Goal: Information Seeking & Learning: Understand process/instructions

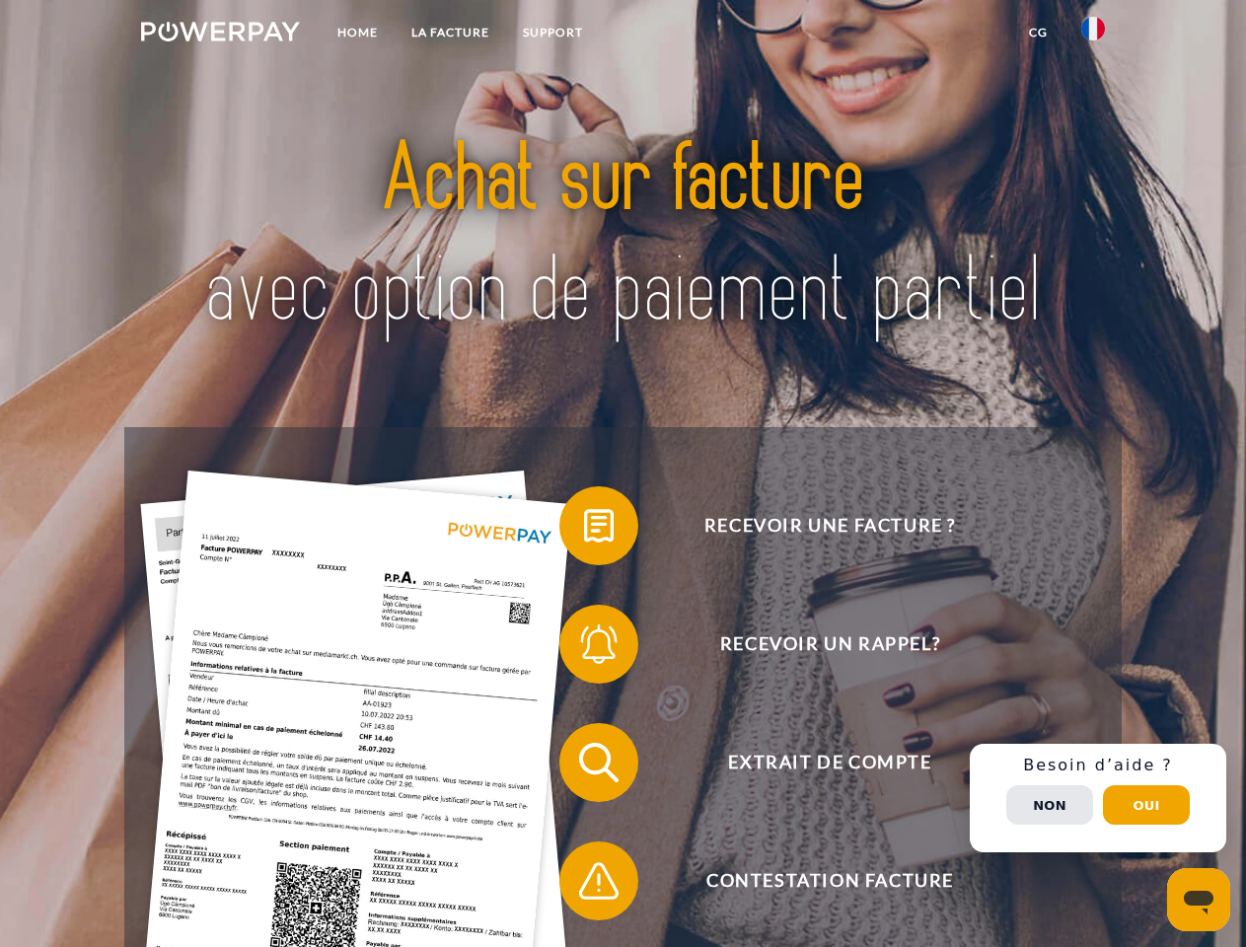
click at [220, 35] on img at bounding box center [220, 32] width 159 height 20
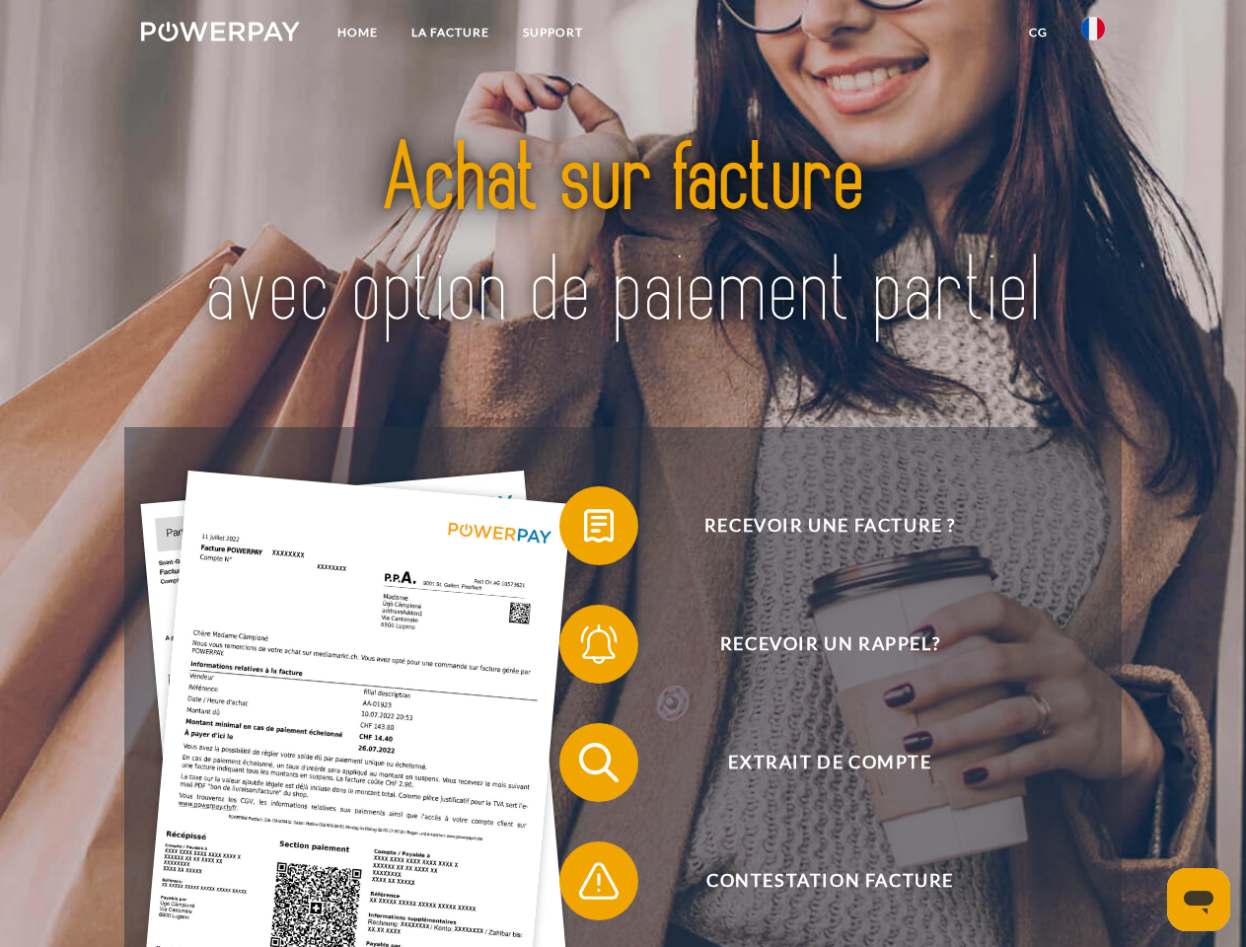
click at [1093, 35] on img at bounding box center [1093, 29] width 24 height 24
click at [1038, 33] on link "CG" at bounding box center [1038, 33] width 52 height 36
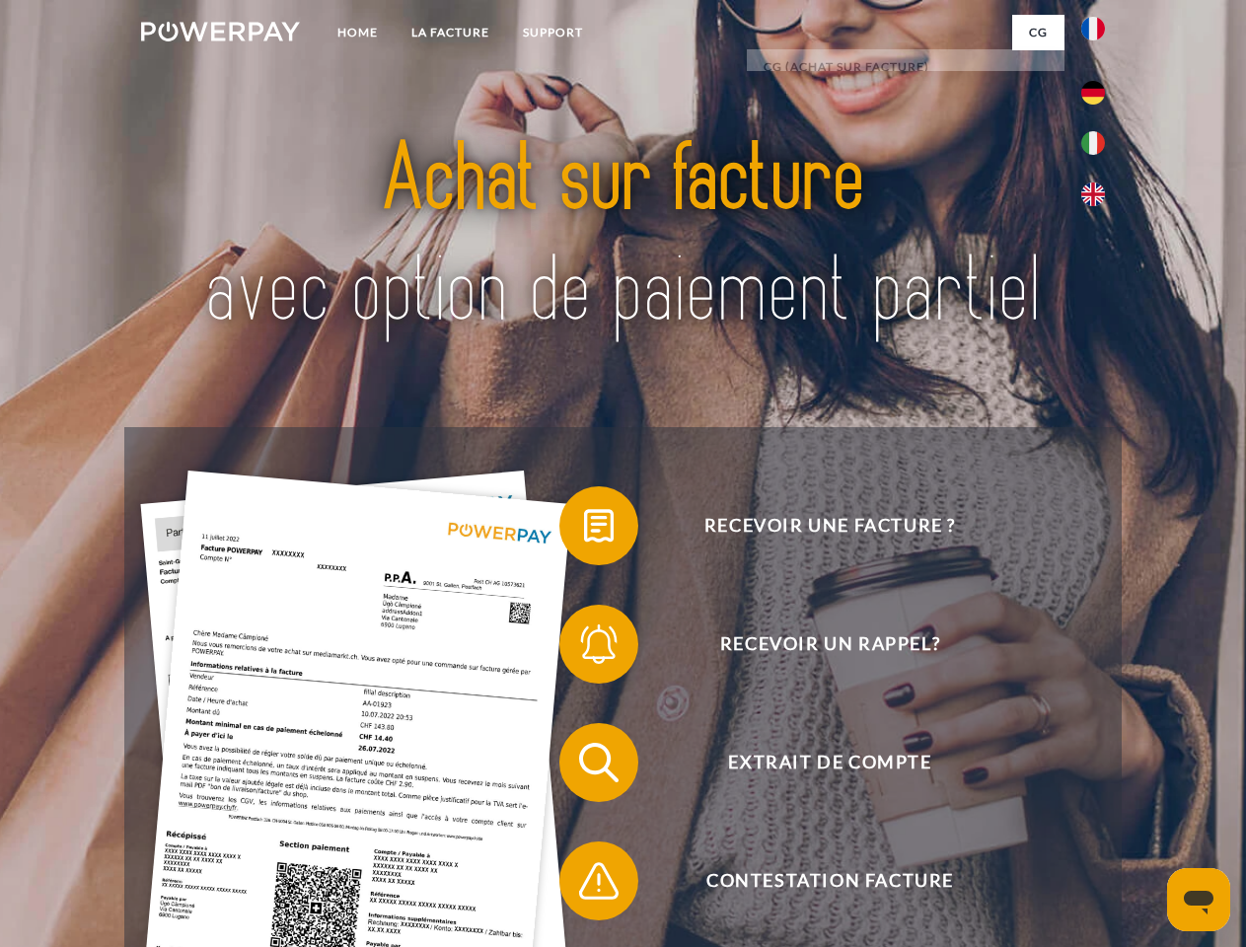
click at [584, 530] on span at bounding box center [569, 525] width 99 height 99
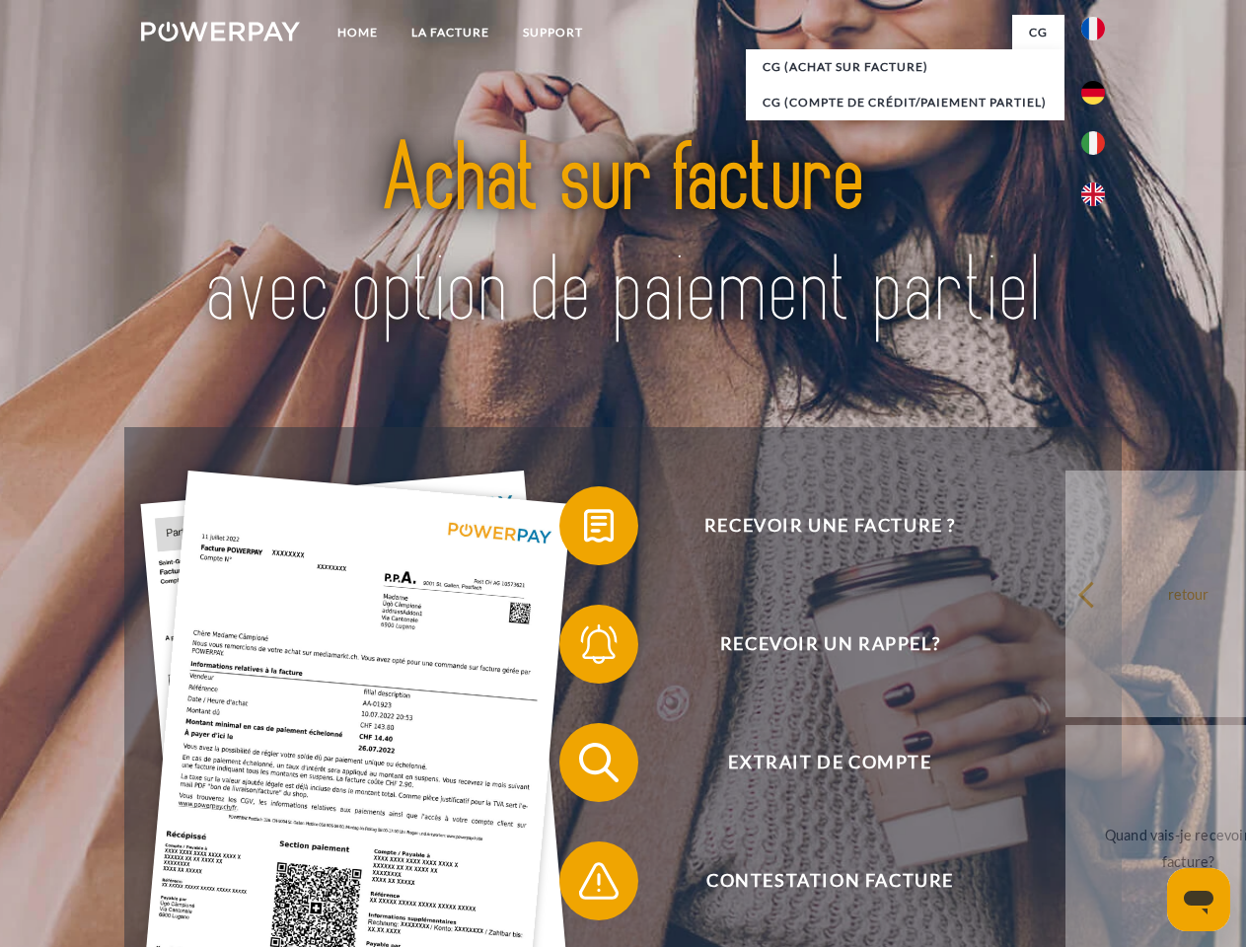
click at [584, 648] on span at bounding box center [569, 644] width 99 height 99
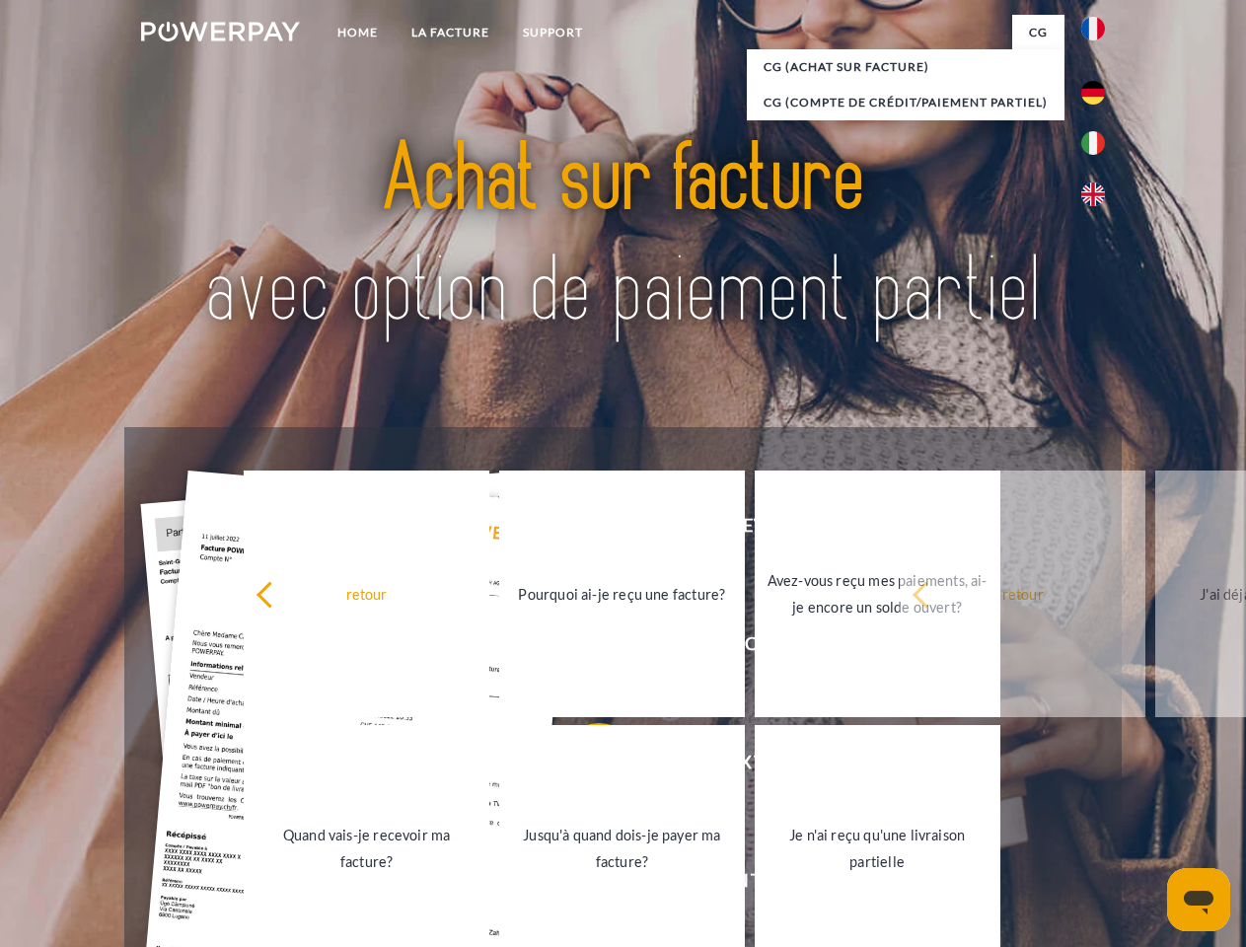
click at [584, 766] on link "Jusqu'à quand dois-je payer ma facture?" at bounding box center [622, 848] width 246 height 247
click at [584, 885] on span at bounding box center [569, 880] width 99 height 99
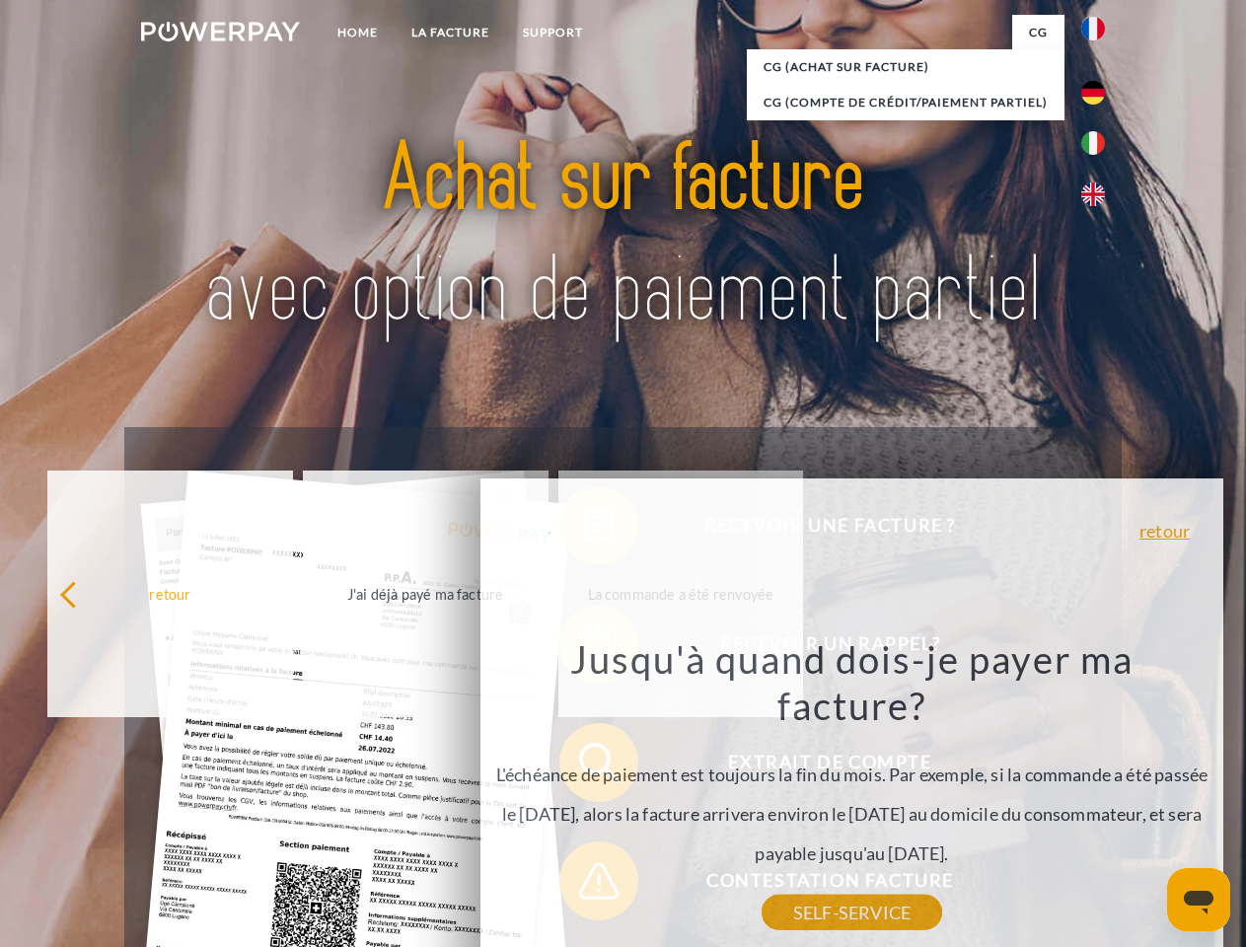
click at [1098, 798] on div "Recevoir une facture ? Recevoir un rappel? Extrait de compte retour" at bounding box center [622, 821] width 996 height 789
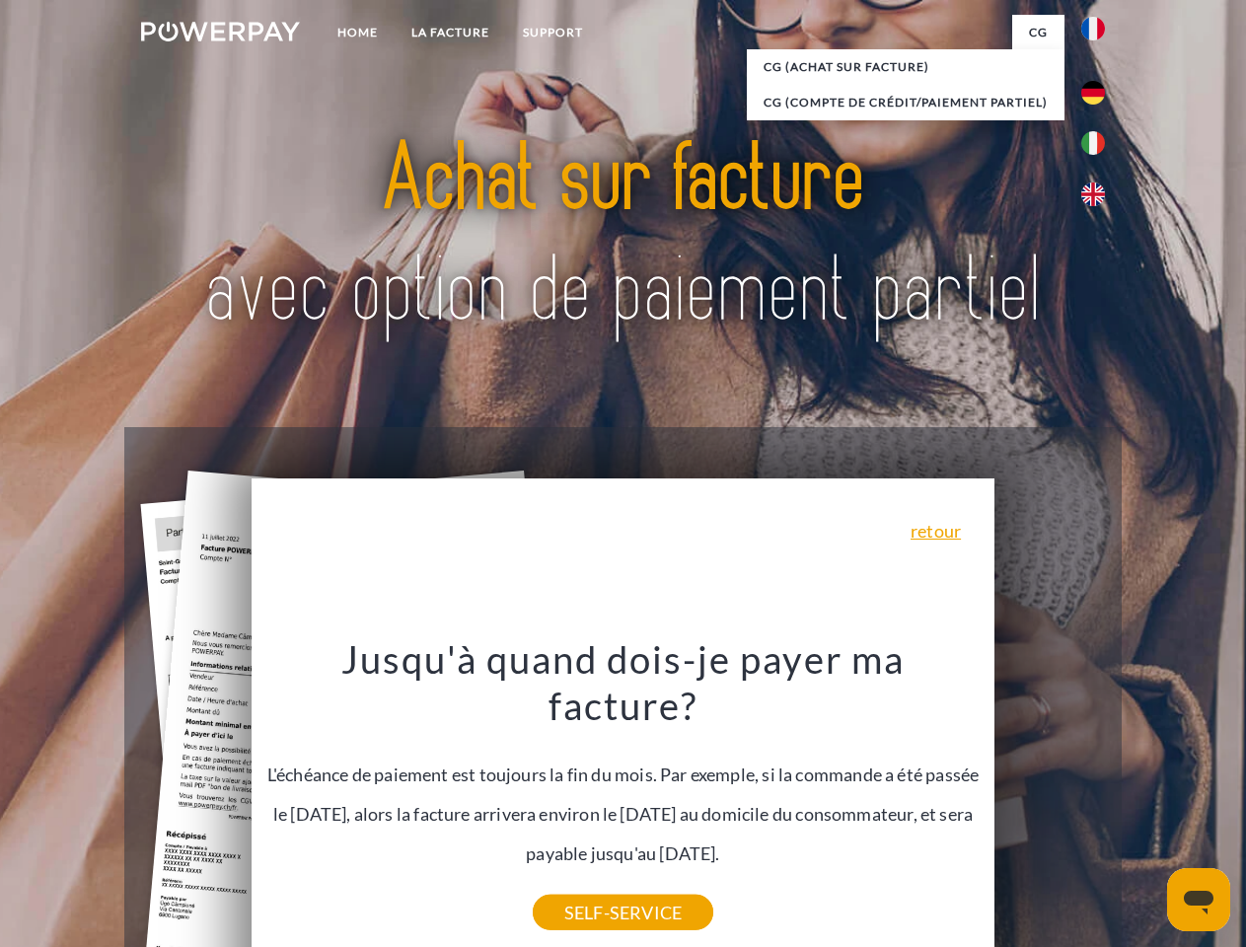
click at [1049, 802] on span "Extrait de compte" at bounding box center [829, 762] width 483 height 79
click at [1146, 805] on header "Home LA FACTURE Support" at bounding box center [623, 681] width 1246 height 1362
